Goal: Complete application form: Complete application form

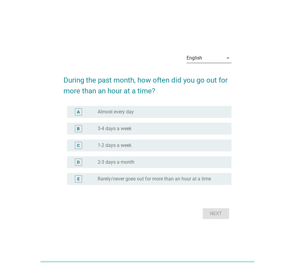
click at [224, 59] on icon "arrow_drop_down" at bounding box center [227, 57] width 7 height 7
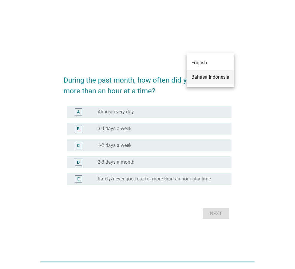
click at [204, 77] on div "Bahasa Indonesia" at bounding box center [210, 77] width 38 height 7
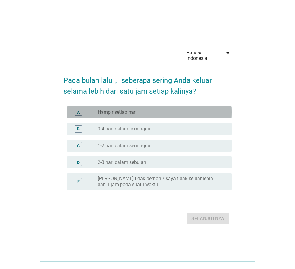
click at [148, 113] on div "radio_button_unchecked Hampir setiap hari" at bounding box center [160, 112] width 124 height 6
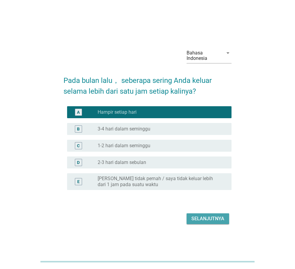
click at [203, 219] on div "Selanjutnya" at bounding box center [207, 218] width 33 height 7
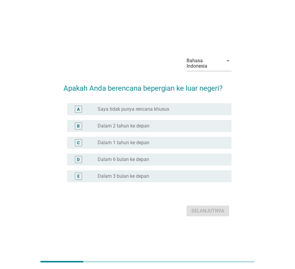
click at [141, 108] on label "Saya tidak punya rencana khusus" at bounding box center [134, 109] width 72 height 6
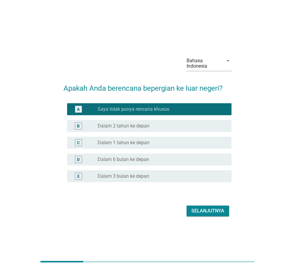
click at [219, 211] on div "Selanjutnya" at bounding box center [207, 210] width 33 height 7
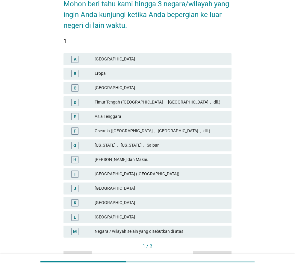
scroll to position [90, 0]
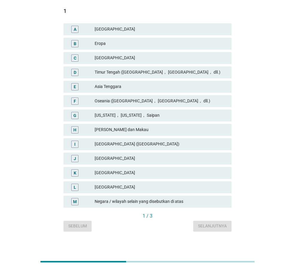
click at [143, 201] on div "Negara / wilayah selain yang disebutkan di atas" at bounding box center [161, 201] width 132 height 7
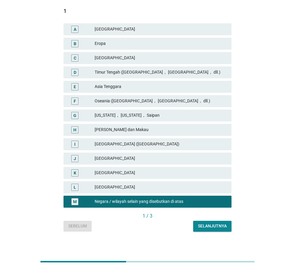
click at [204, 225] on div "Selanjutnya" at bounding box center [212, 226] width 29 height 6
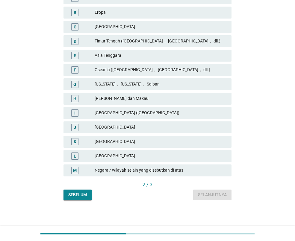
scroll to position [121, 0]
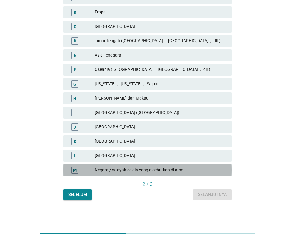
click at [120, 170] on div "Negara / wilayah selain yang disebutkan di atas" at bounding box center [161, 170] width 132 height 7
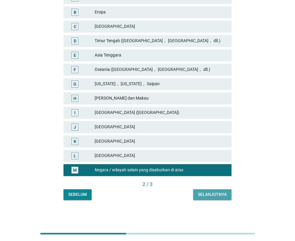
click at [212, 194] on div "Selanjutnya" at bounding box center [212, 195] width 29 height 6
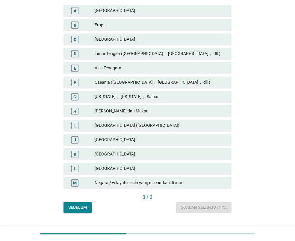
scroll to position [120, 0]
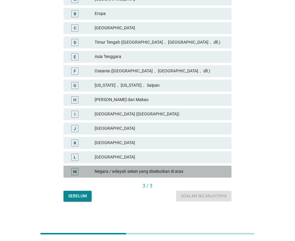
click at [138, 172] on div "Negara / wilayah selain yang disebutkan di atas" at bounding box center [161, 171] width 132 height 7
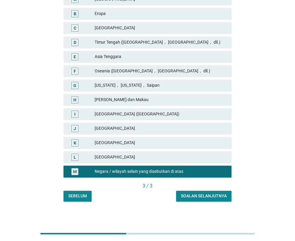
click at [213, 195] on div "Soalan selanjutnya" at bounding box center [204, 196] width 46 height 6
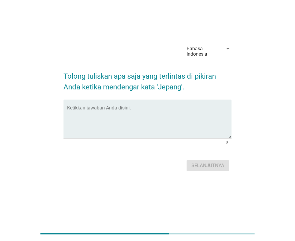
scroll to position [0, 0]
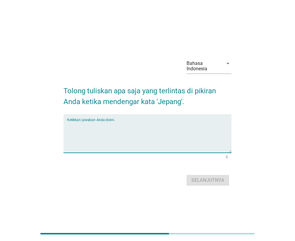
click at [119, 128] on textarea "Ketikkan jawaban Anda disini." at bounding box center [149, 137] width 164 height 31
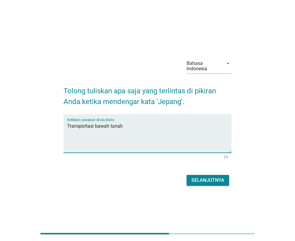
type textarea "Transportasi bawah tanah"
click at [215, 180] on div "Selanjutnya" at bounding box center [207, 180] width 33 height 7
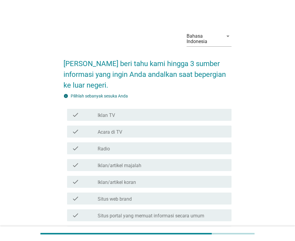
click at [100, 115] on label "Iklan TV" at bounding box center [106, 116] width 17 height 6
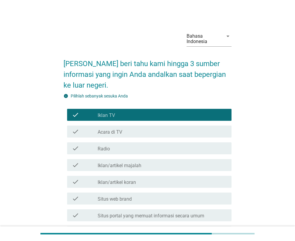
click at [125, 132] on div "check_box_outline_blank Acara di TV" at bounding box center [162, 131] width 129 height 7
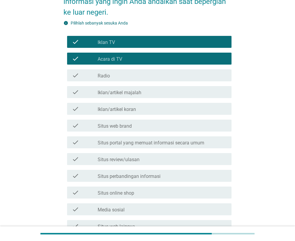
scroll to position [90, 0]
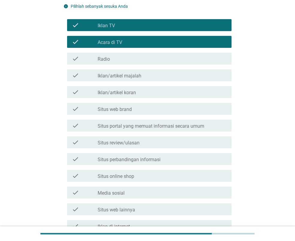
click at [144, 146] on div "check check_box_outline_blank Situs review/ulasan" at bounding box center [149, 142] width 164 height 12
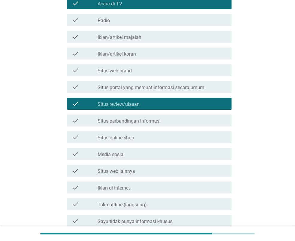
scroll to position [184, 0]
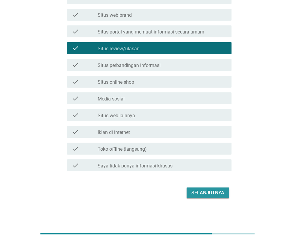
click at [213, 195] on div "Selanjutnya" at bounding box center [207, 192] width 33 height 7
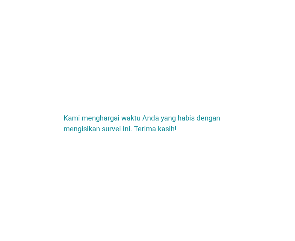
scroll to position [0, 0]
